Goal: Information Seeking & Learning: Understand process/instructions

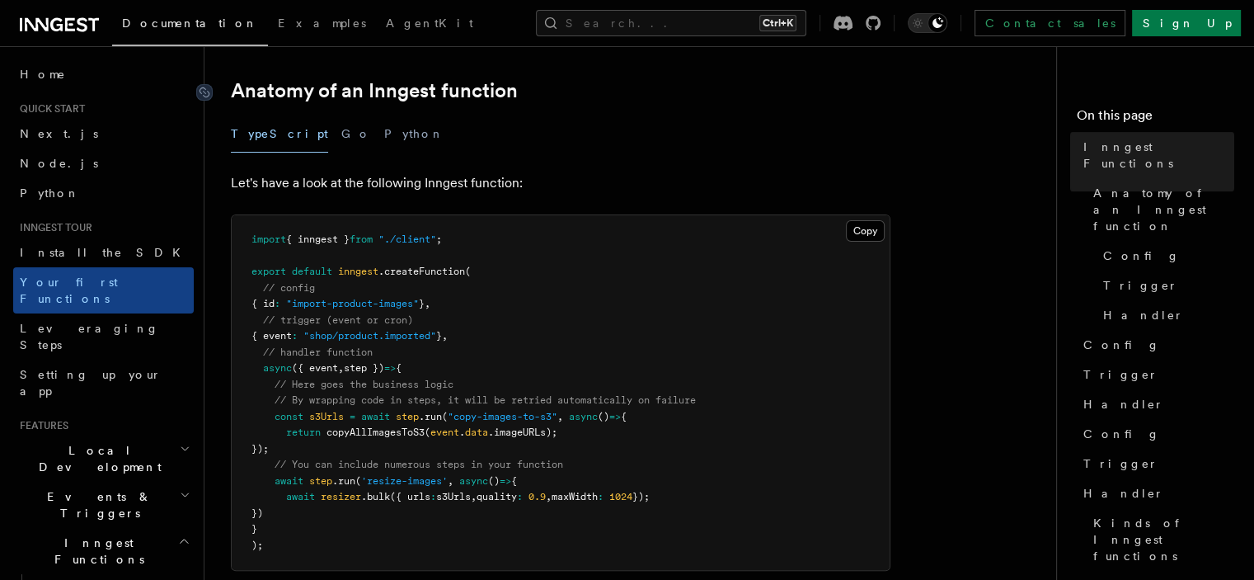
scroll to position [412, 0]
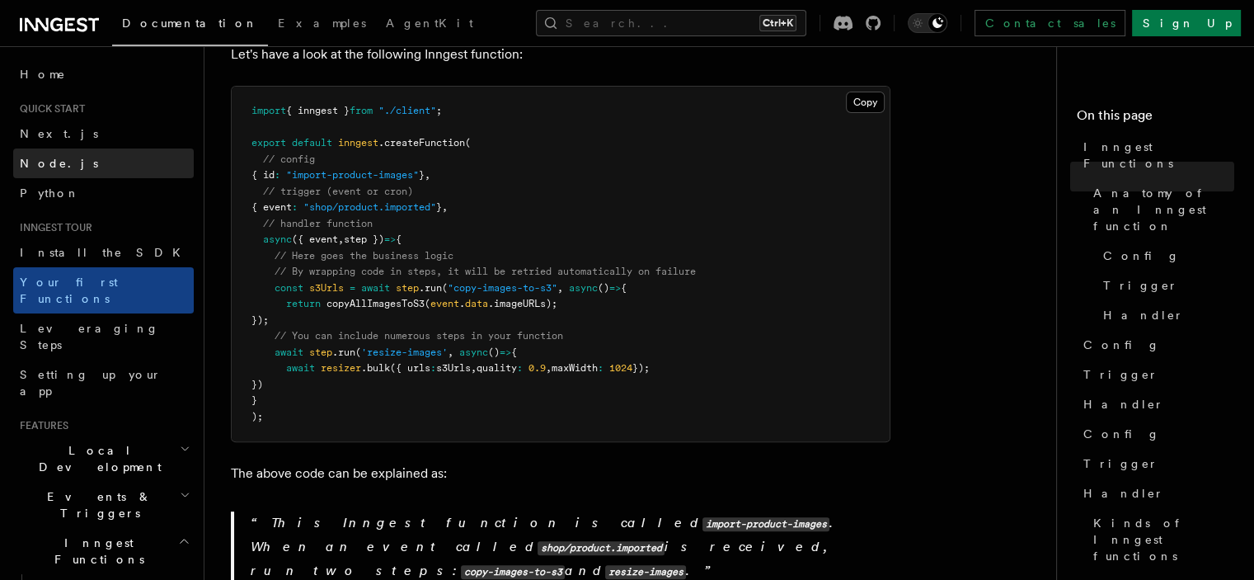
click at [51, 166] on span "Node.js" at bounding box center [59, 163] width 78 height 13
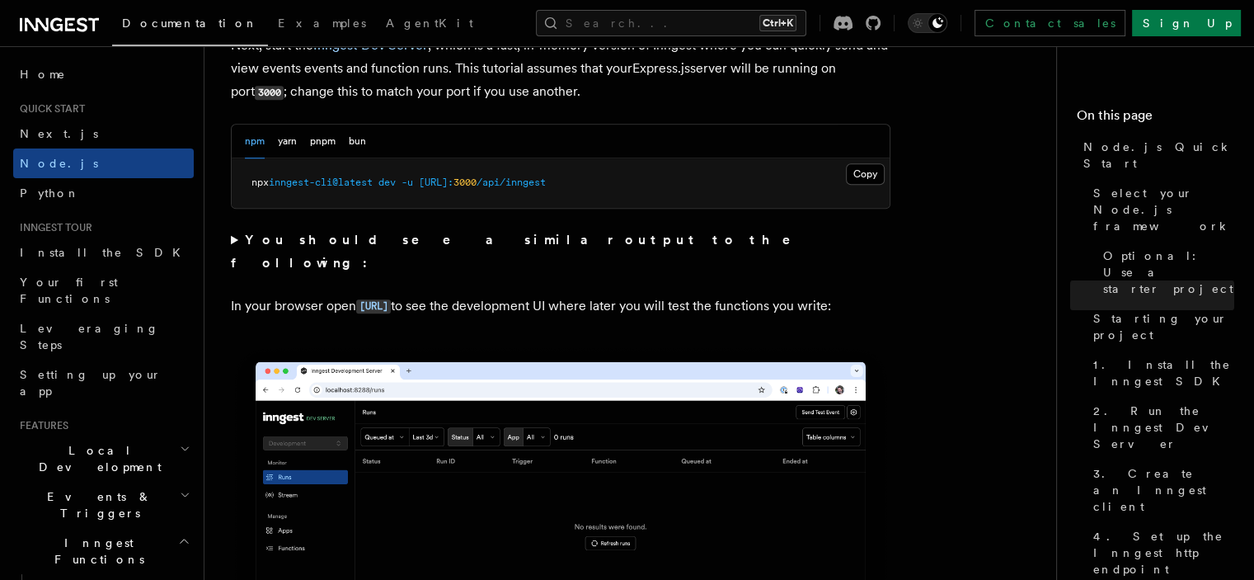
scroll to position [1319, 0]
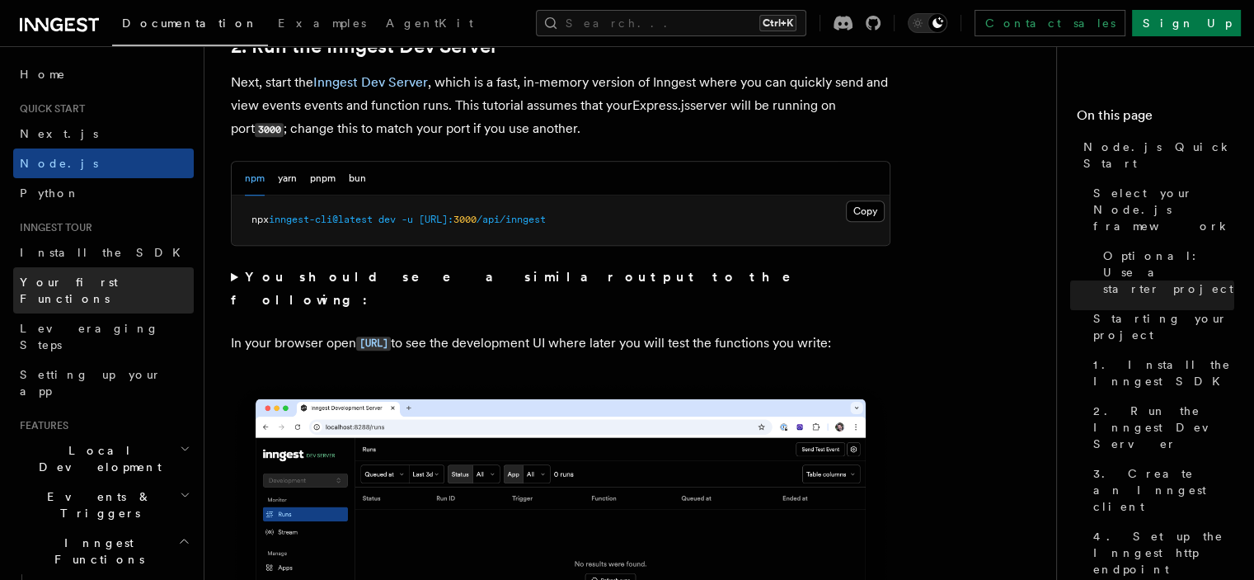
click at [54, 288] on span "Your first Functions" at bounding box center [69, 290] width 98 height 30
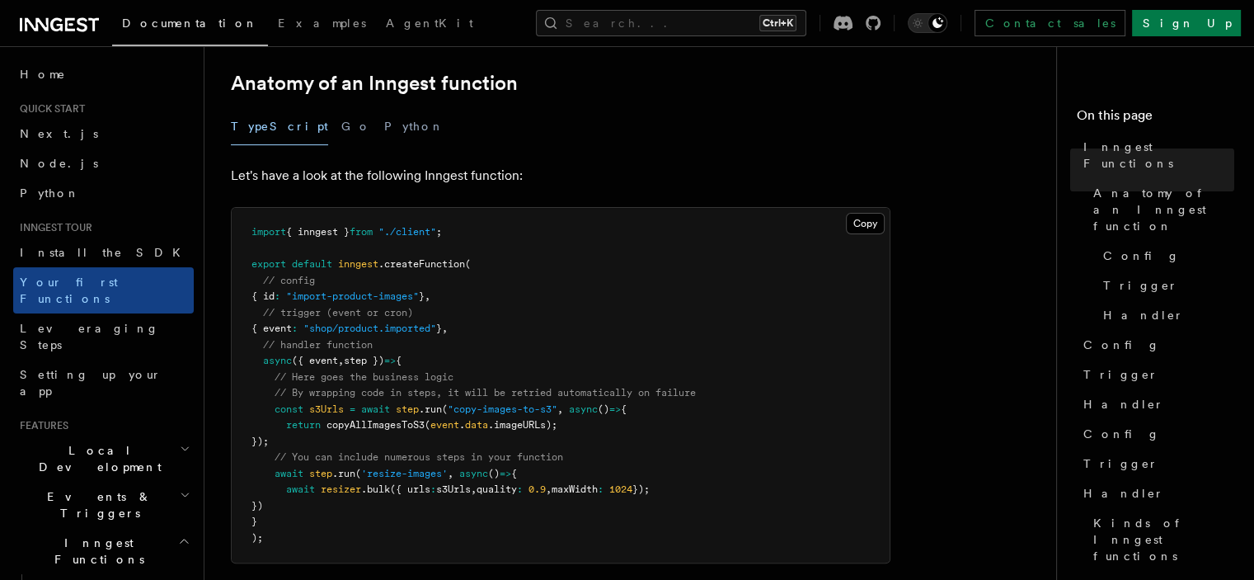
scroll to position [412, 0]
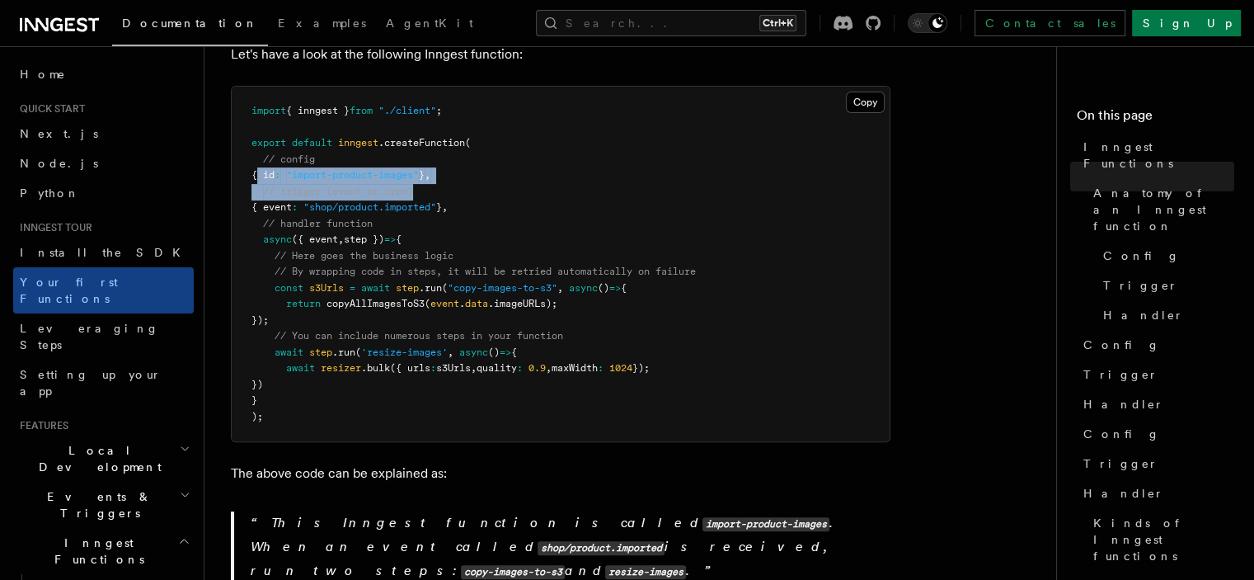
drag, startPoint x: 256, startPoint y: 146, endPoint x: 501, endPoint y: 174, distance: 246.5
click at [501, 174] on pre "import { inngest } from "./client" ; export default inngest .createFunction ( /…" at bounding box center [561, 264] width 658 height 355
copy code "{ id : "import-product-images" } , // trigger (event or cron)"
click at [402, 186] on span "// trigger (event or cron)" at bounding box center [338, 192] width 150 height 12
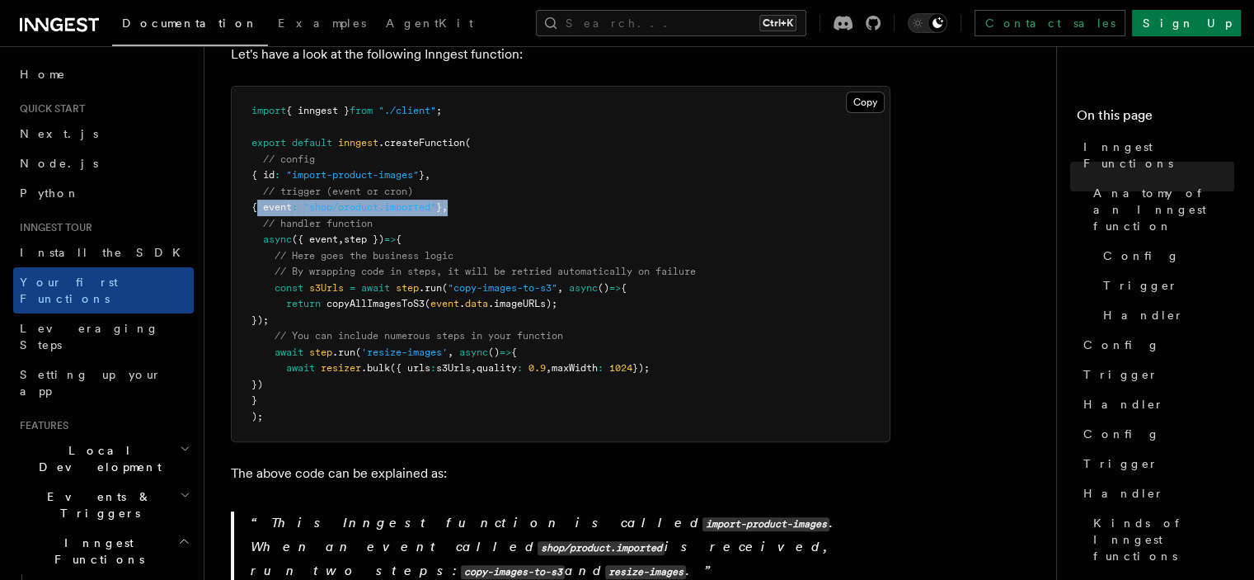
drag, startPoint x: 257, startPoint y: 179, endPoint x: 481, endPoint y: 187, distance: 223.6
click at [481, 187] on pre "import { inngest } from "./client" ; export default inngest .createFunction ( /…" at bounding box center [561, 264] width 658 height 355
copy span "{ event : "shop/product.imported" } ,"
click at [287, 250] on span "// Here goes the business logic" at bounding box center [364, 256] width 179 height 12
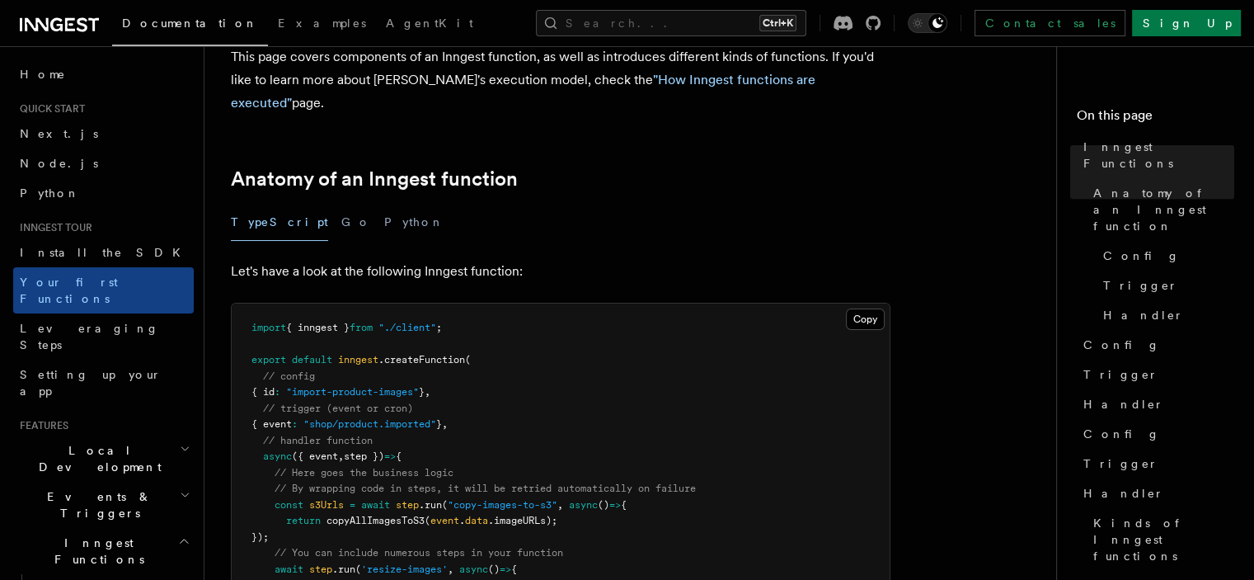
scroll to position [0, 0]
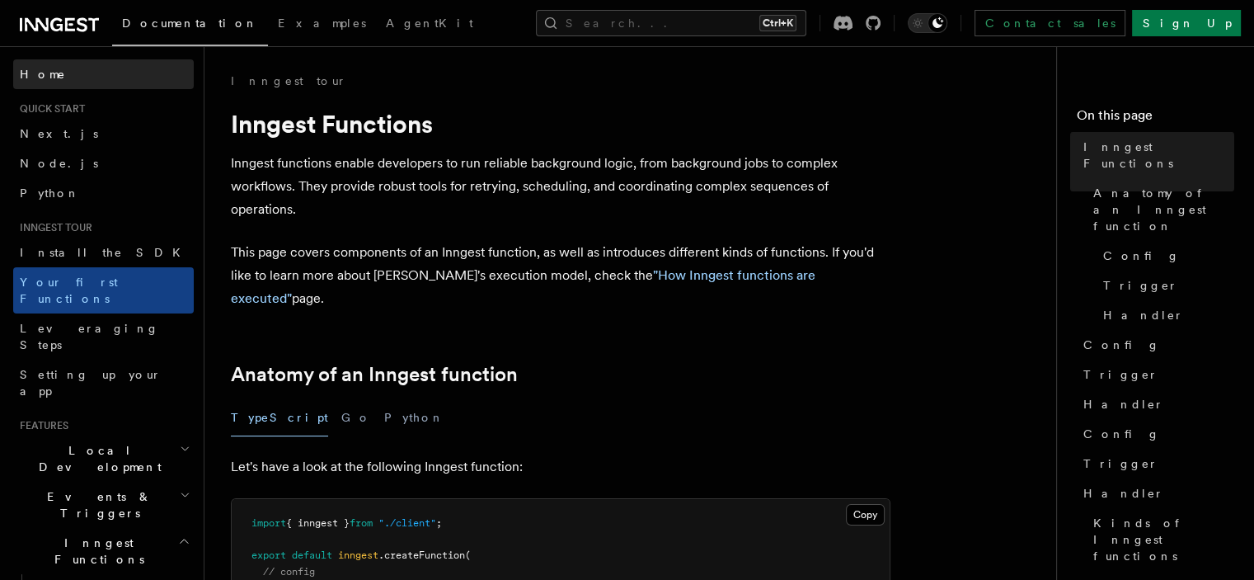
click at [29, 73] on span "Home" at bounding box center [43, 74] width 46 height 16
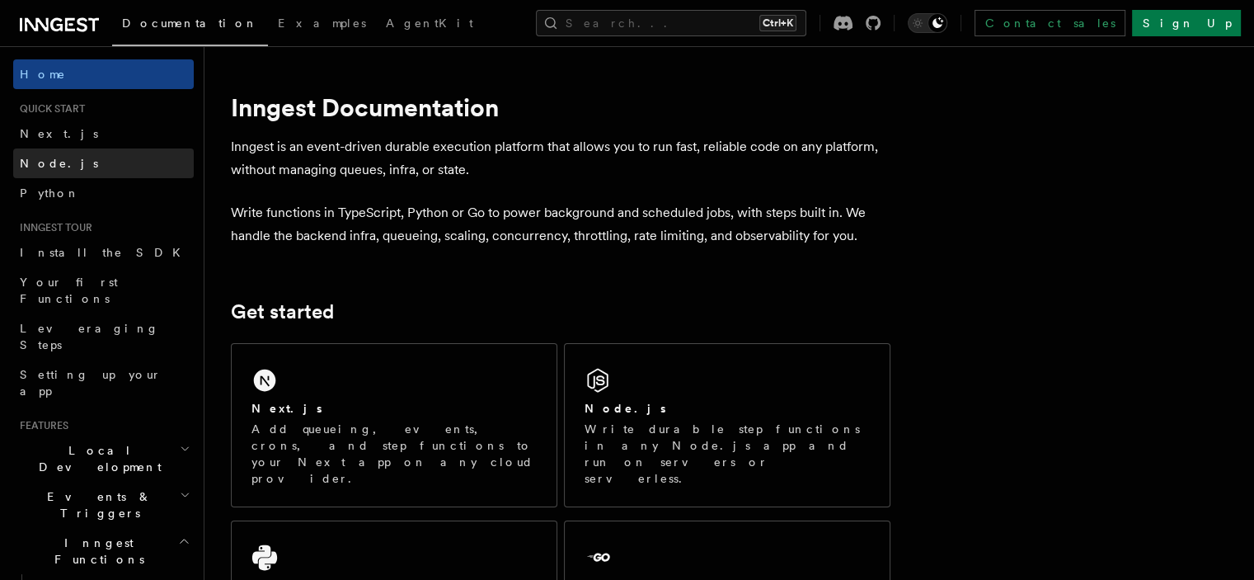
click at [43, 160] on span "Node.js" at bounding box center [59, 163] width 78 height 13
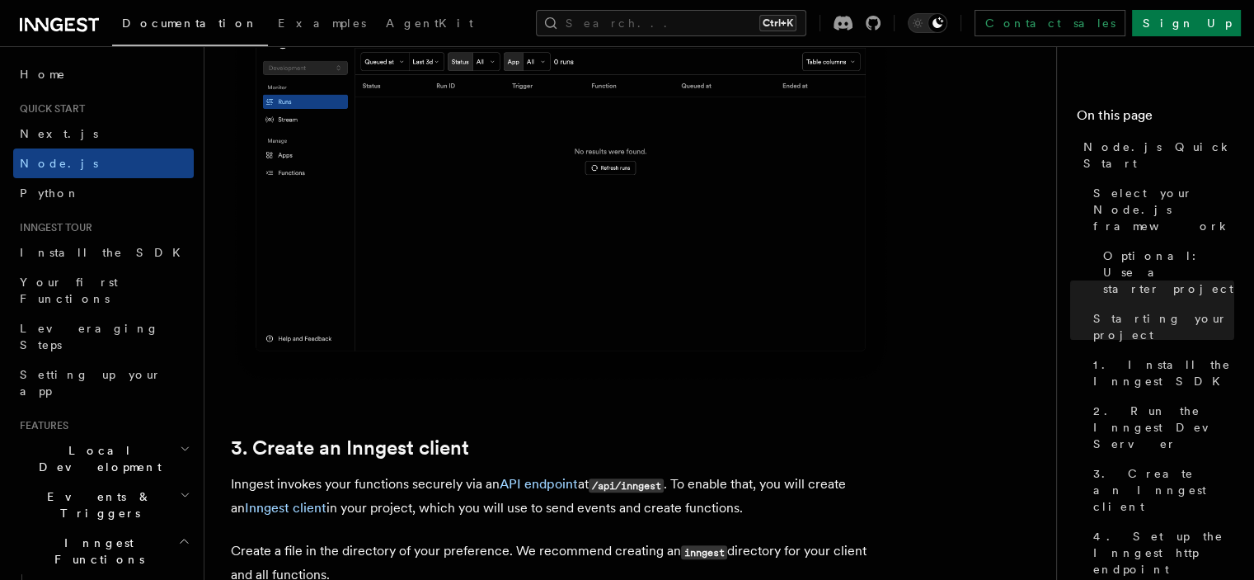
scroll to position [1484, 0]
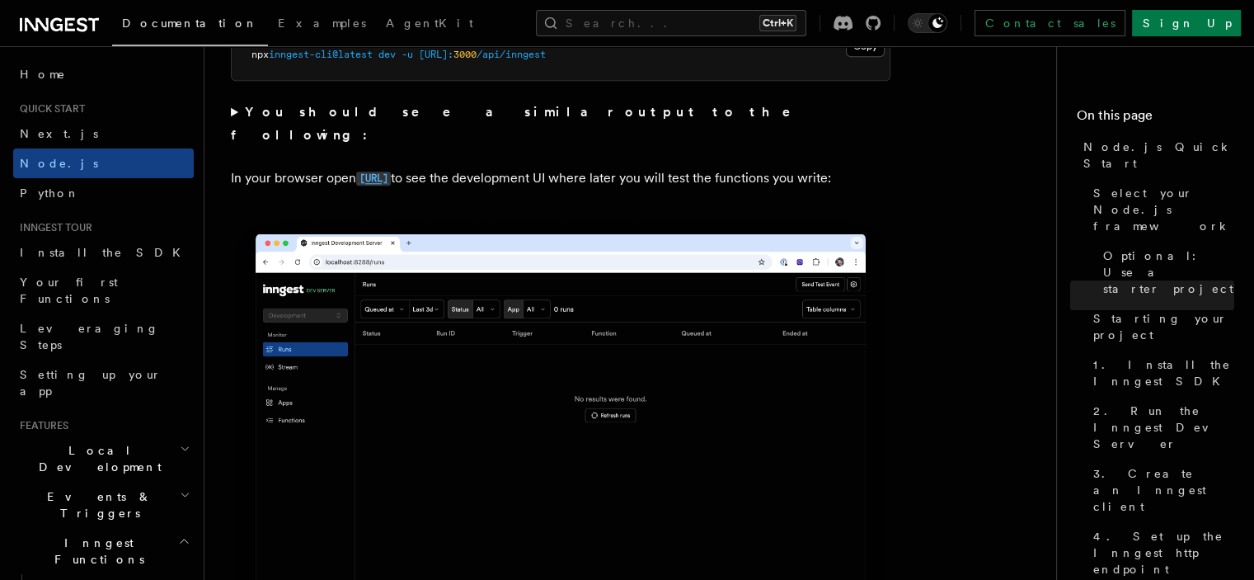
click at [391, 171] on code "[URL]" at bounding box center [373, 178] width 35 height 14
